Goal: Find specific page/section: Find specific page/section

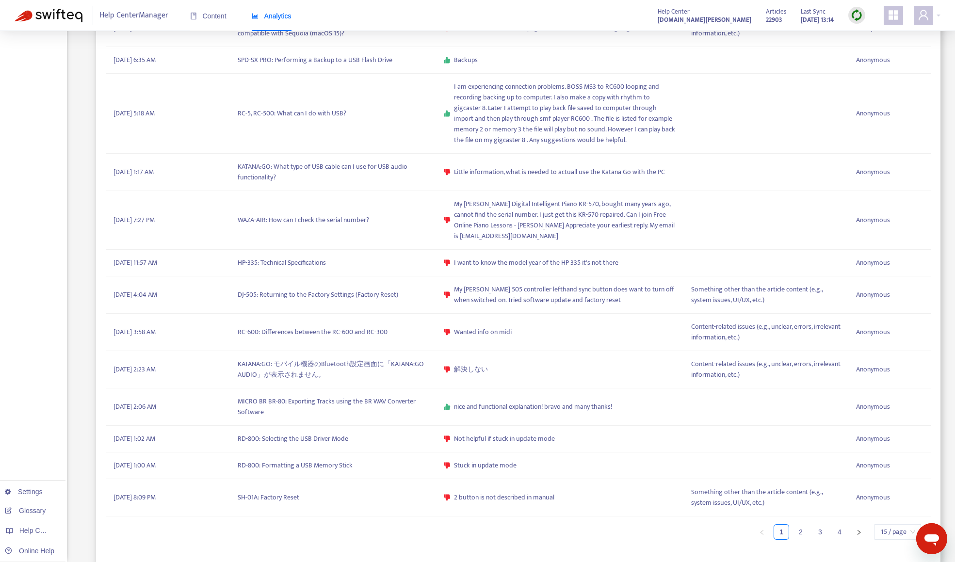
click at [556, 16] on div "Help Center Manager Content Analytics Help Center [DOMAIN_NAME][PERSON_NAME] Ar…" at bounding box center [477, 15] width 955 height 31
